Goal: Find specific page/section: Find specific page/section

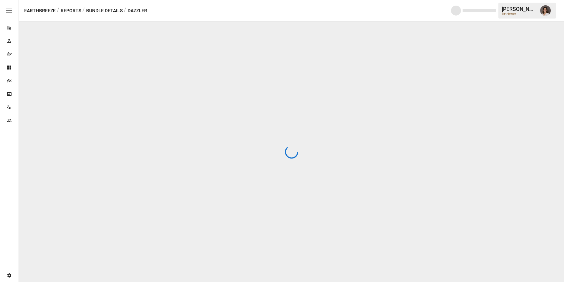
click at [10, 10] on icon "button" at bounding box center [9, 11] width 6 height 4
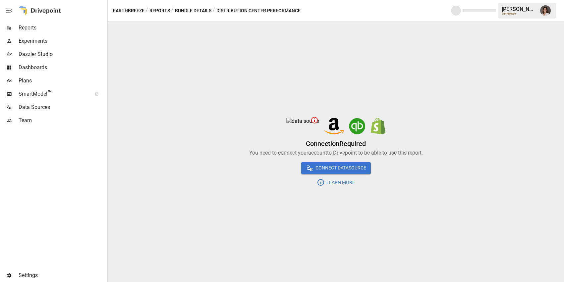
click at [52, 102] on div "Data Sources" at bounding box center [53, 107] width 106 height 13
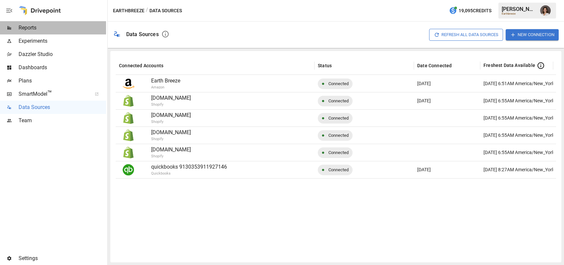
click at [64, 27] on span "Reports" at bounding box center [63, 28] width 88 height 8
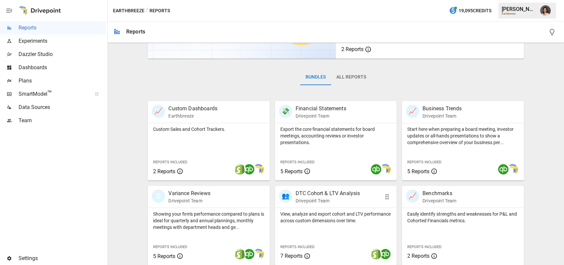
scroll to position [164, 0]
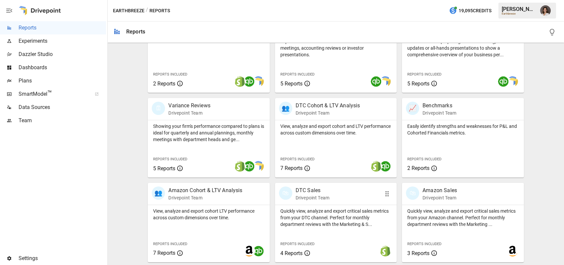
click at [340, 215] on p "Quickly view, analyze and export critical sales metrics from your DTC channel. …" at bounding box center [335, 218] width 111 height 20
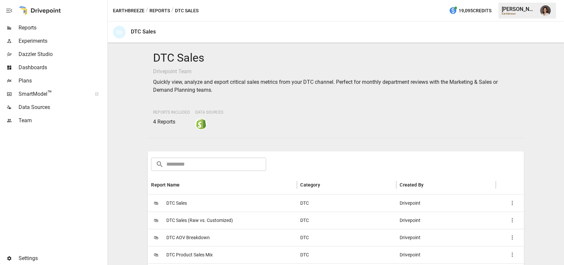
click at [224, 209] on div "🛍 DTC Sales" at bounding box center [222, 203] width 149 height 17
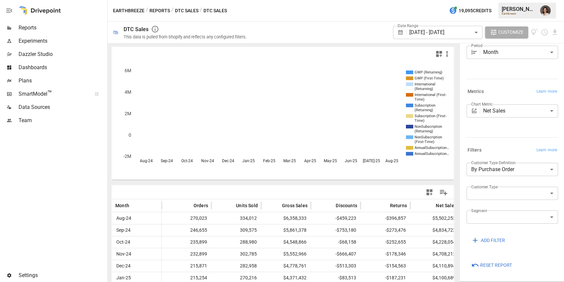
scroll to position [22, 0]
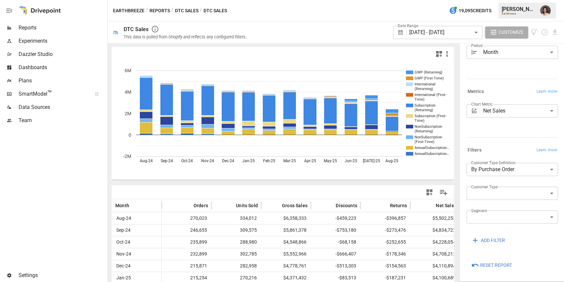
click at [547, 12] on img "Franziska Ibscher" at bounding box center [545, 10] width 11 height 11
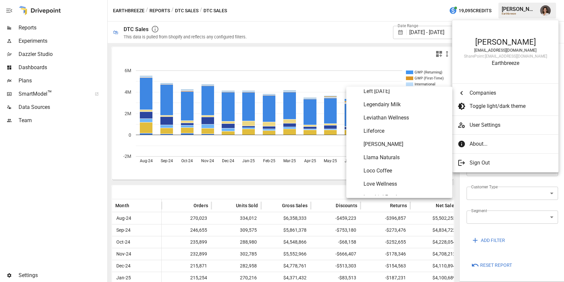
scroll to position [2112, 0]
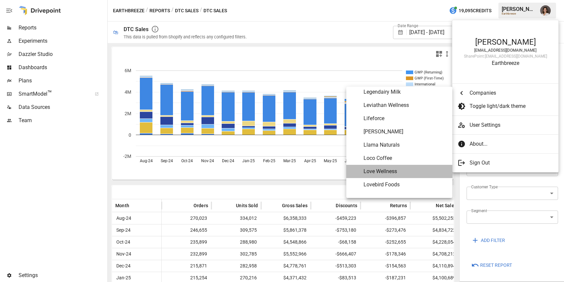
click at [373, 167] on Wellness "Love Wellness" at bounding box center [399, 171] width 106 height 13
